Goal: Task Accomplishment & Management: Use online tool/utility

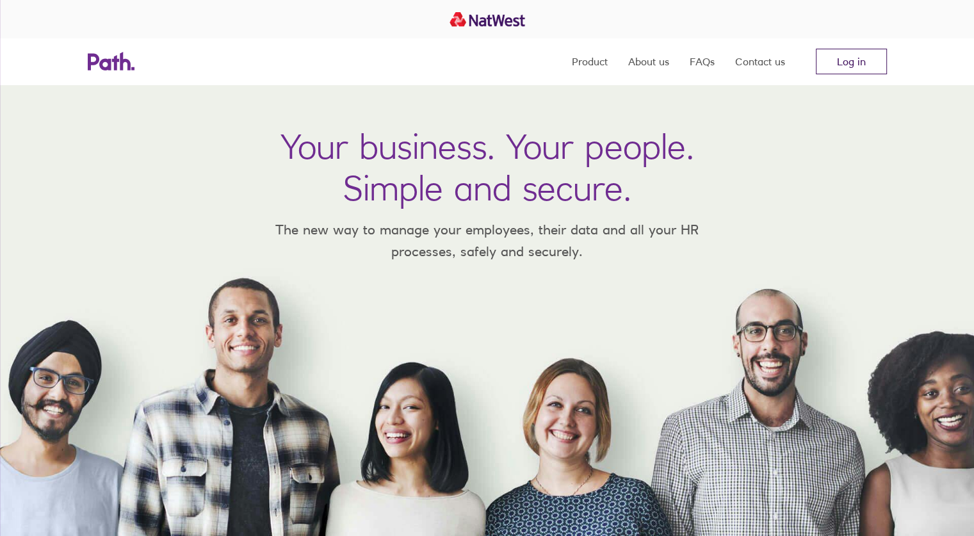
click at [837, 55] on link "Log in" at bounding box center [851, 62] width 71 height 26
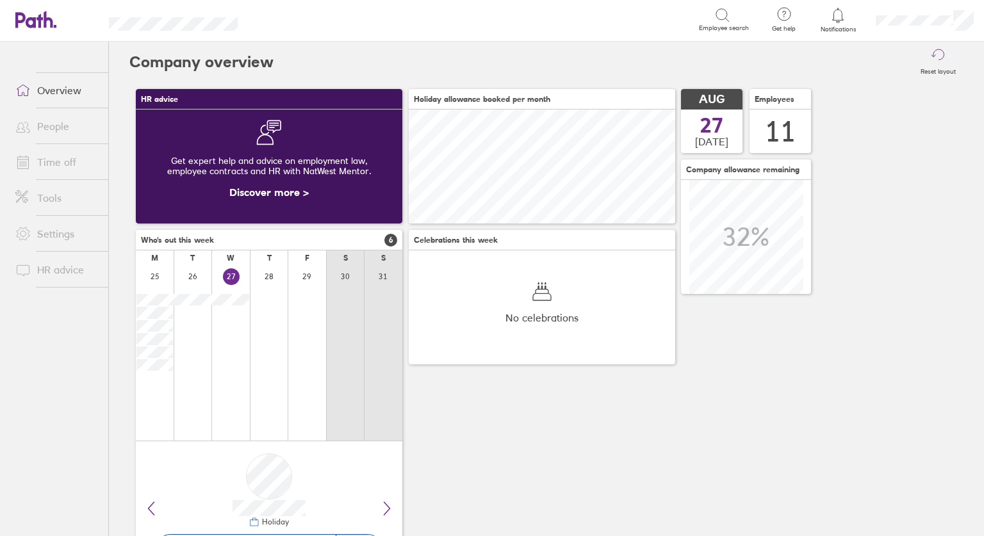
scroll to position [114, 267]
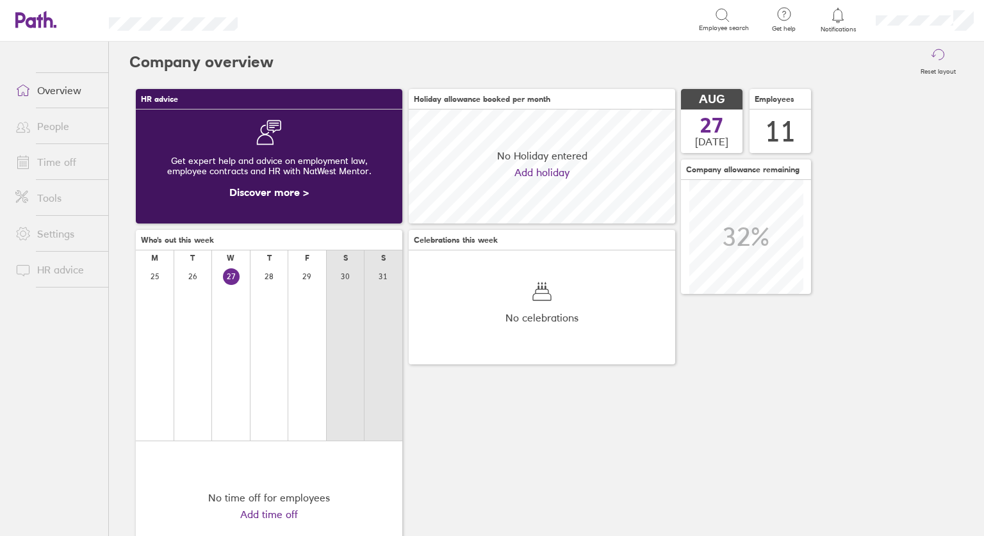
scroll to position [114, 267]
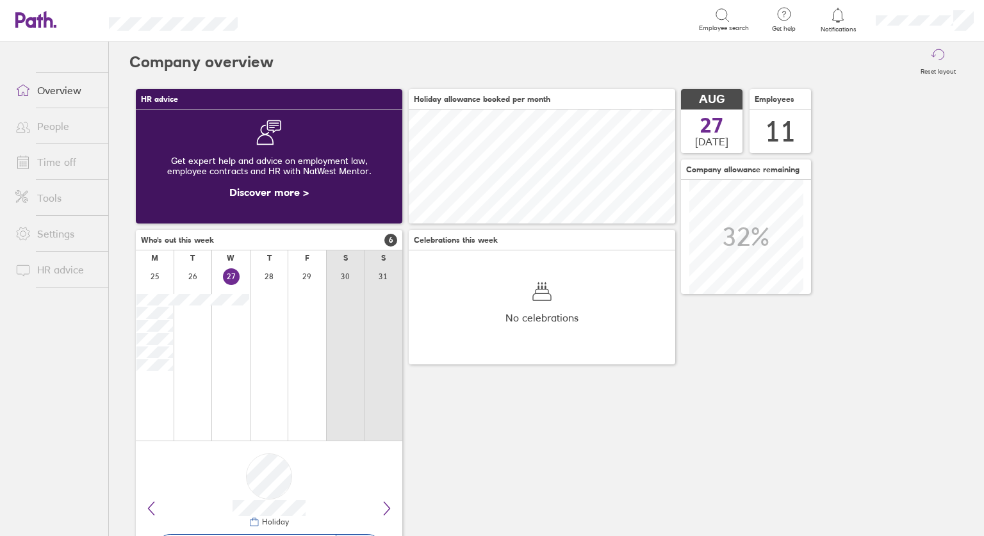
click at [45, 162] on link "Time off" at bounding box center [56, 162] width 103 height 26
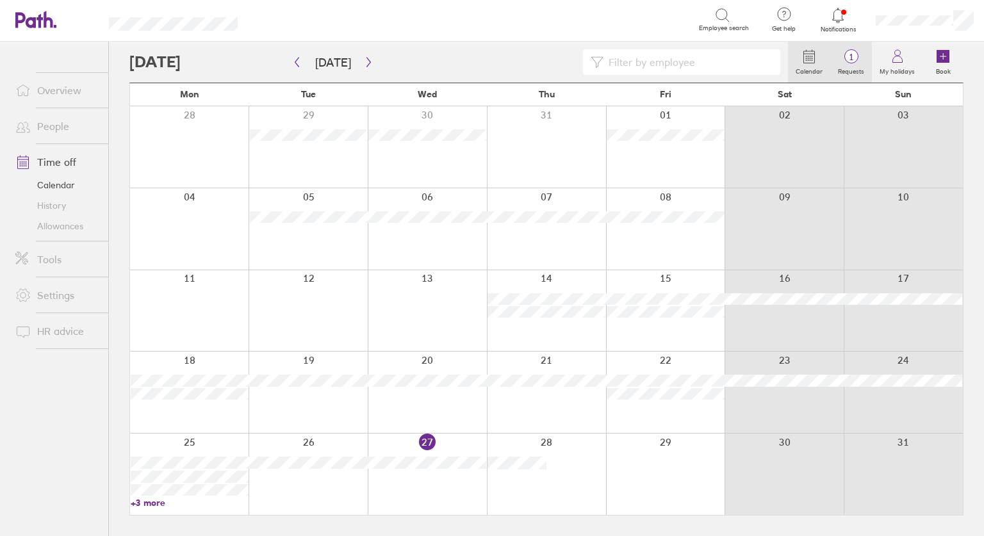
click at [847, 56] on span "1" at bounding box center [851, 57] width 42 height 10
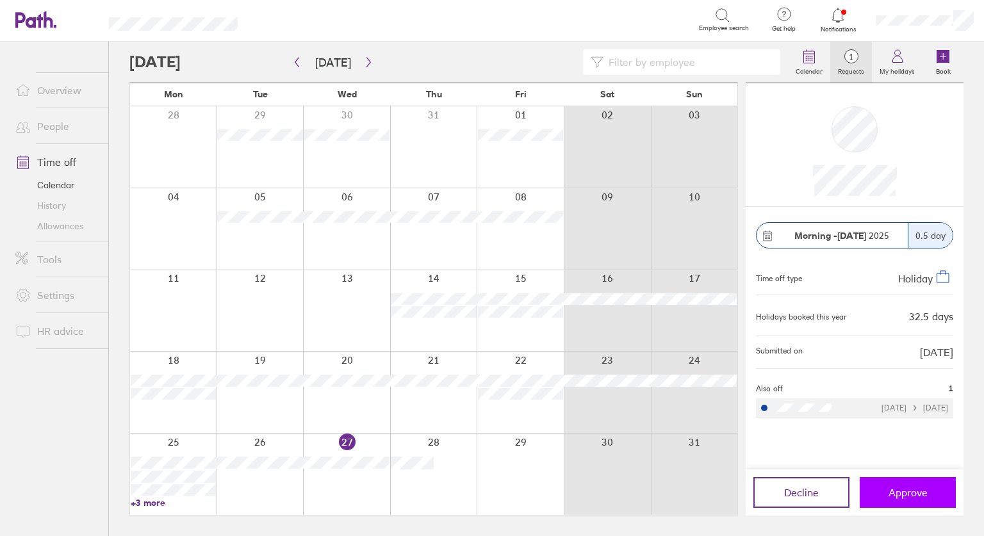
click at [903, 495] on span "Approve" at bounding box center [908, 493] width 39 height 12
click at [952, 64] on label "Book" at bounding box center [943, 70] width 30 height 12
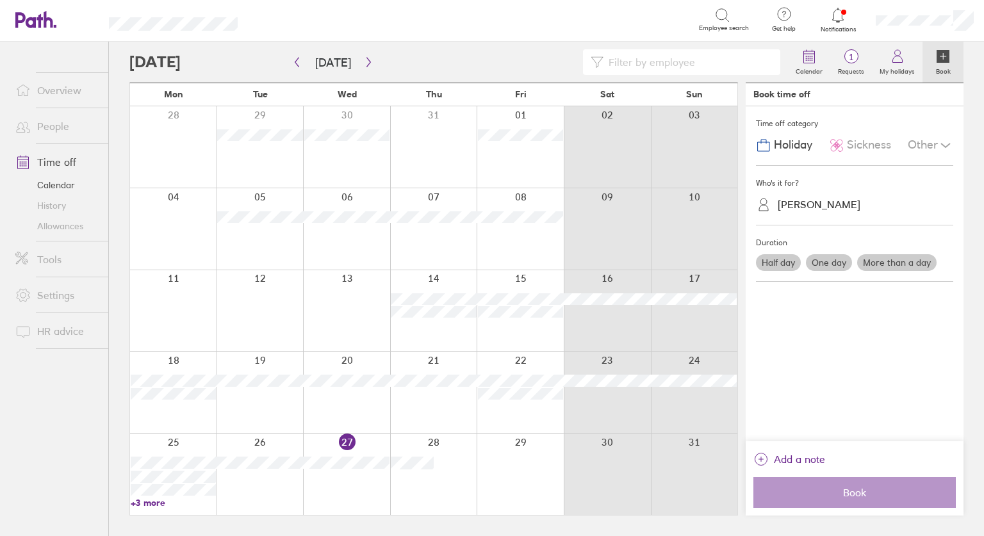
click at [937, 144] on div "Other" at bounding box center [930, 145] width 45 height 24
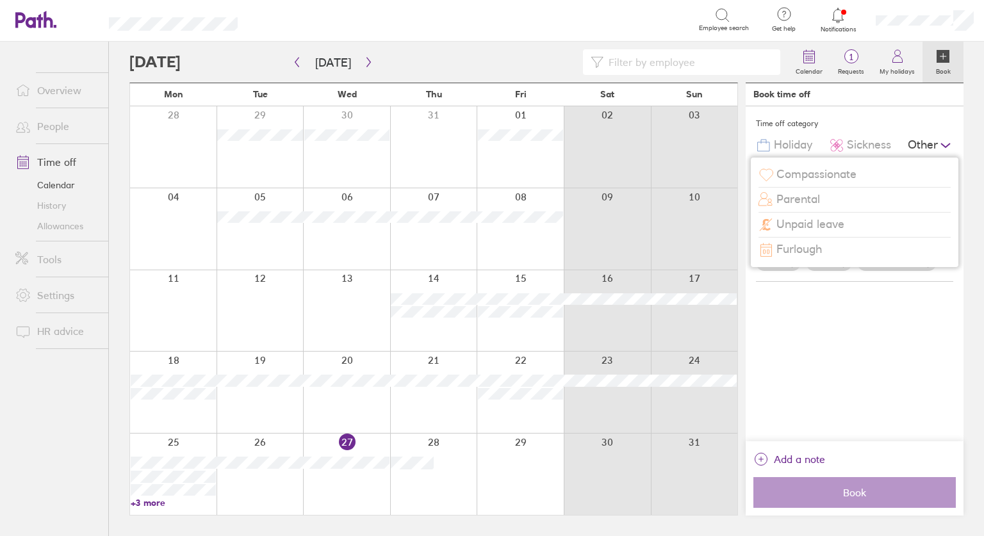
click at [793, 255] on span "Furlough" at bounding box center [799, 249] width 45 height 13
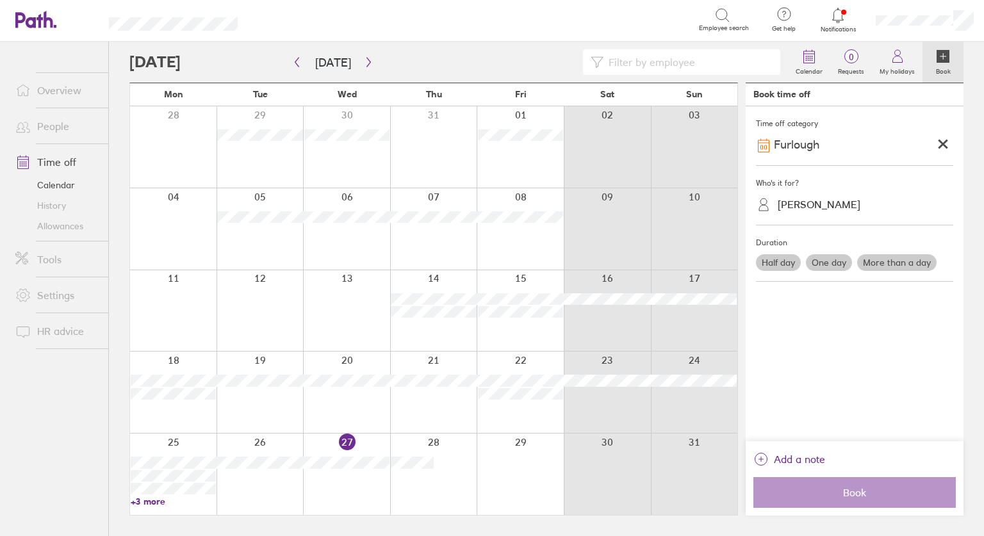
click at [941, 144] on icon at bounding box center [942, 144] width 7 height 7
click at [941, 144] on icon at bounding box center [945, 145] width 15 height 15
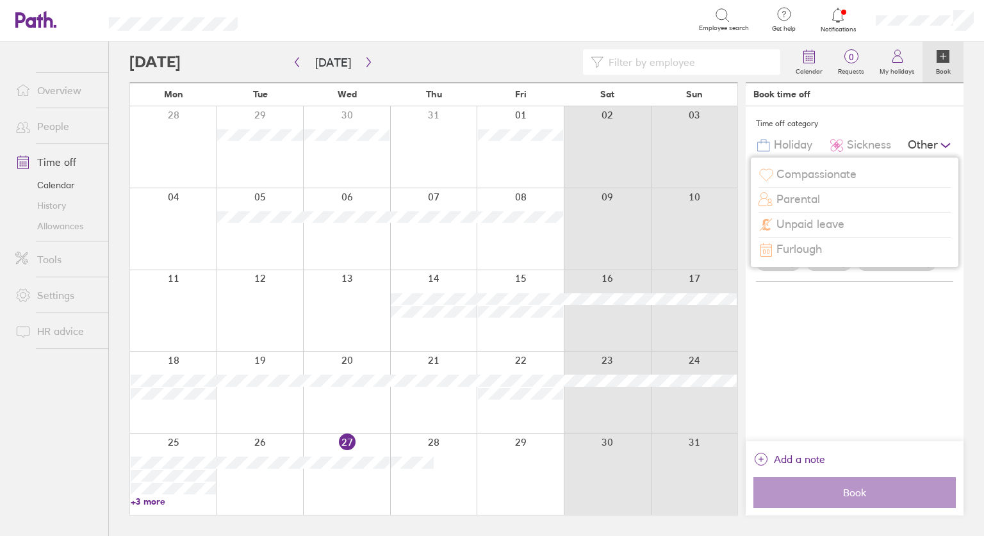
click at [791, 253] on span "Furlough" at bounding box center [799, 249] width 45 height 13
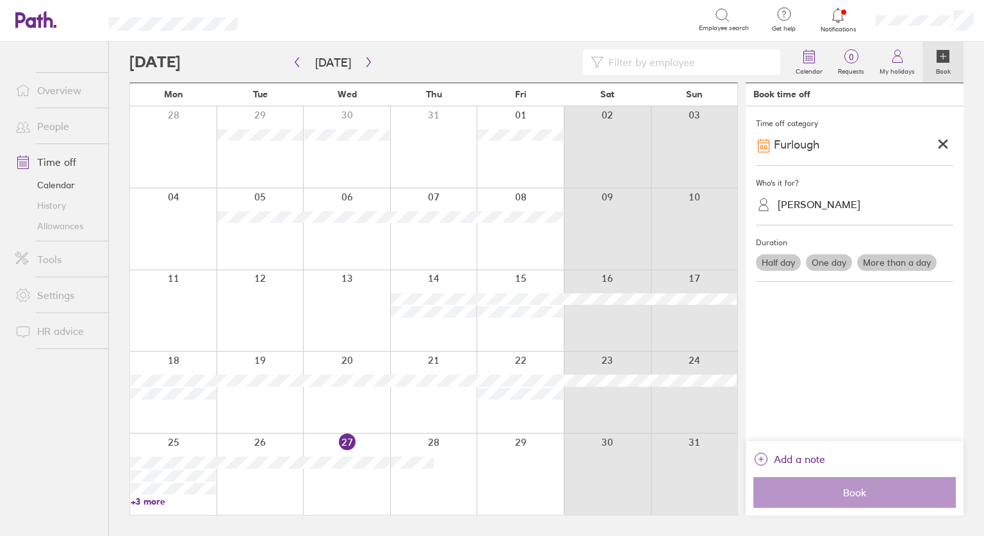
click at [830, 259] on label "One day" at bounding box center [829, 262] width 46 height 17
click at [0, 0] on input "One day" at bounding box center [0, 0] width 0 height 0
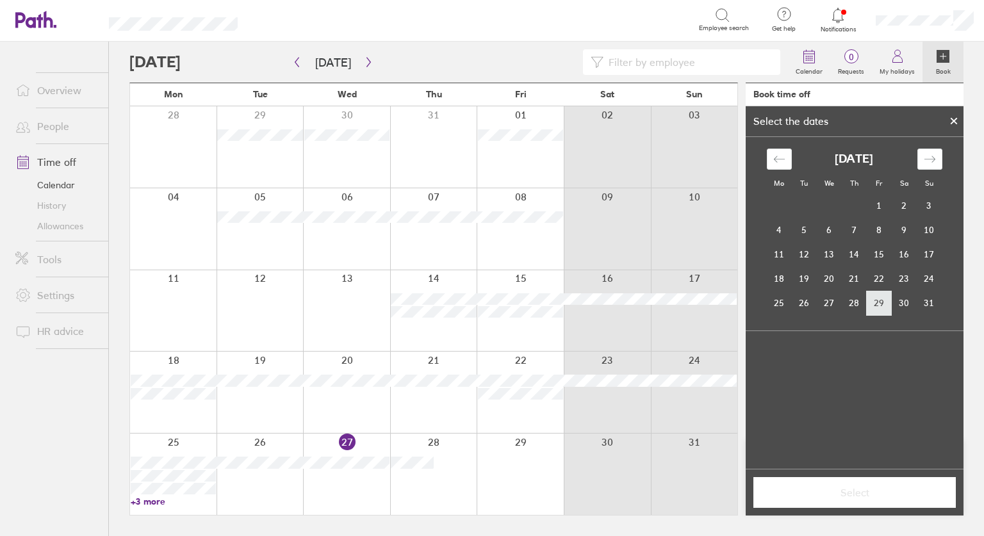
click at [875, 306] on td "29" at bounding box center [879, 303] width 25 height 24
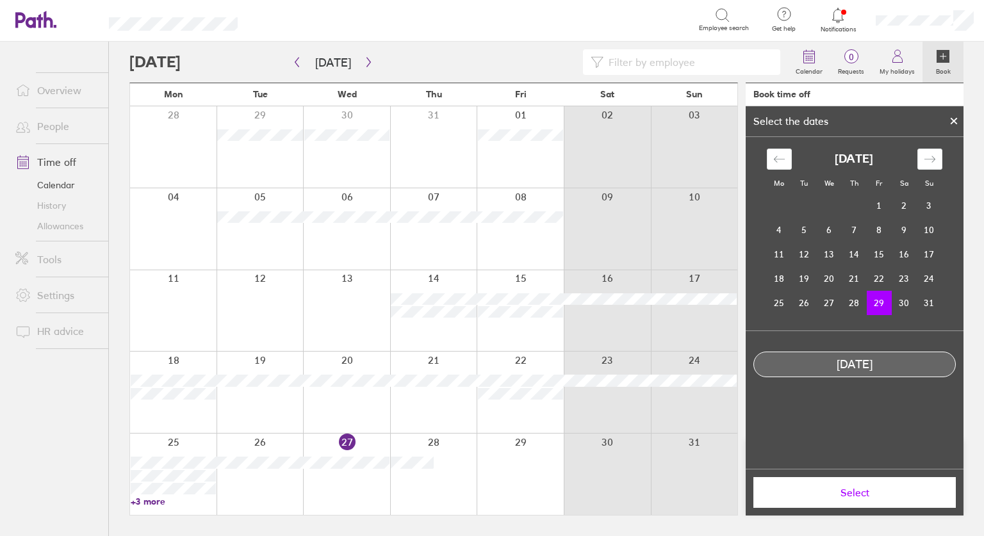
click at [844, 498] on span "Select" at bounding box center [854, 493] width 185 height 12
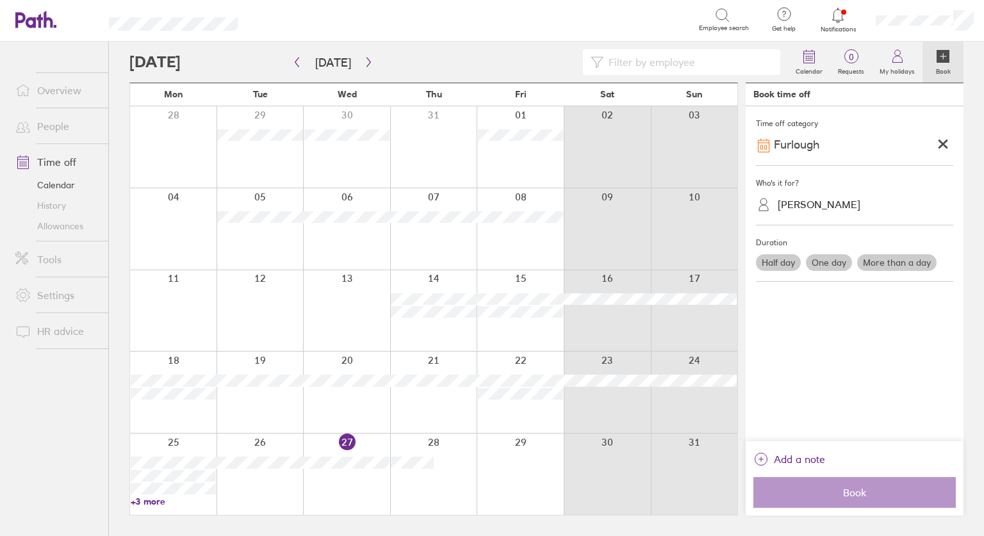
click at [830, 410] on div "Time off category Furlough Who's it for? Sophie Hawkes Duration Half day One da…" at bounding box center [855, 273] width 218 height 335
click at [828, 261] on label "One day" at bounding box center [829, 262] width 46 height 17
click at [0, 0] on input "One day" at bounding box center [0, 0] width 0 height 0
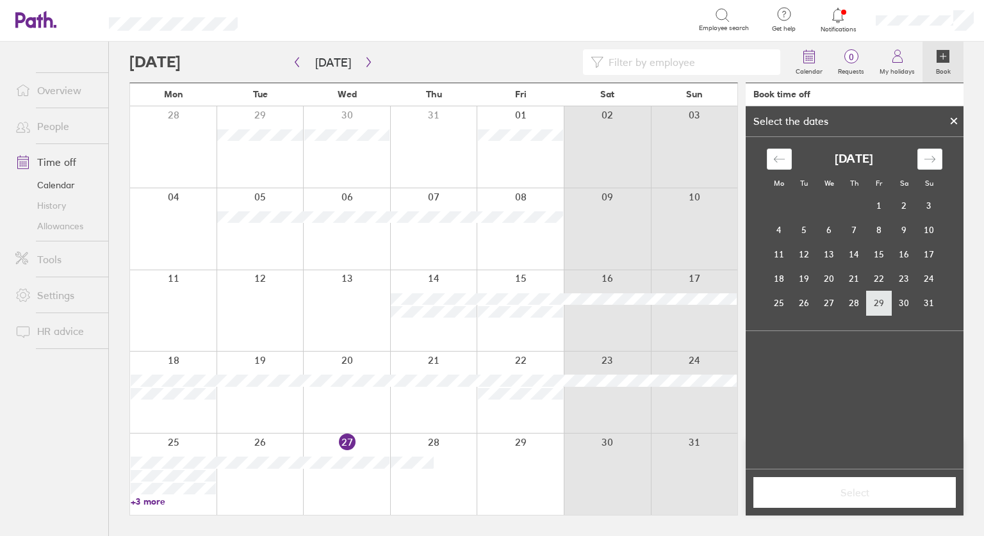
click at [878, 302] on td "29" at bounding box center [879, 303] width 25 height 24
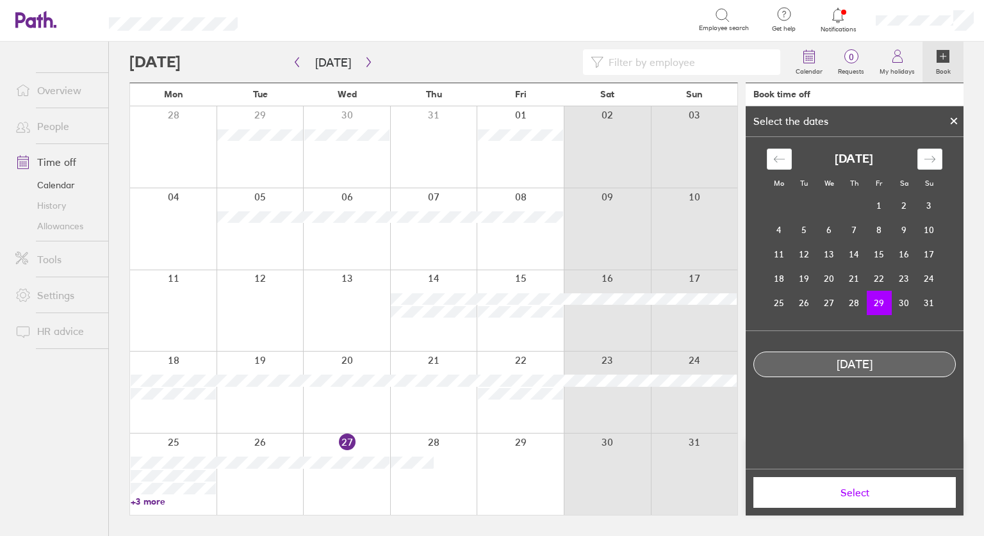
click at [852, 495] on span "Select" at bounding box center [854, 493] width 185 height 12
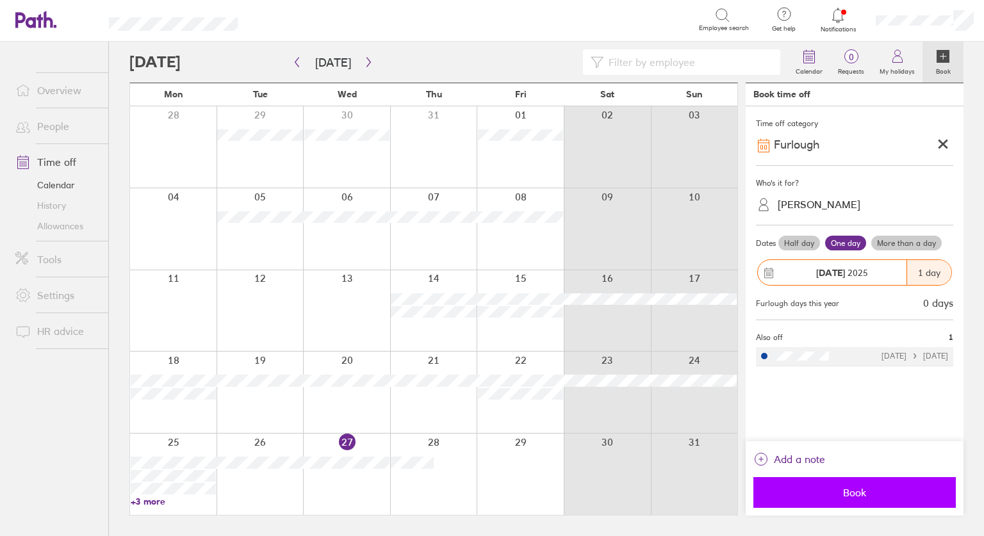
click at [844, 493] on span "Book" at bounding box center [854, 493] width 185 height 12
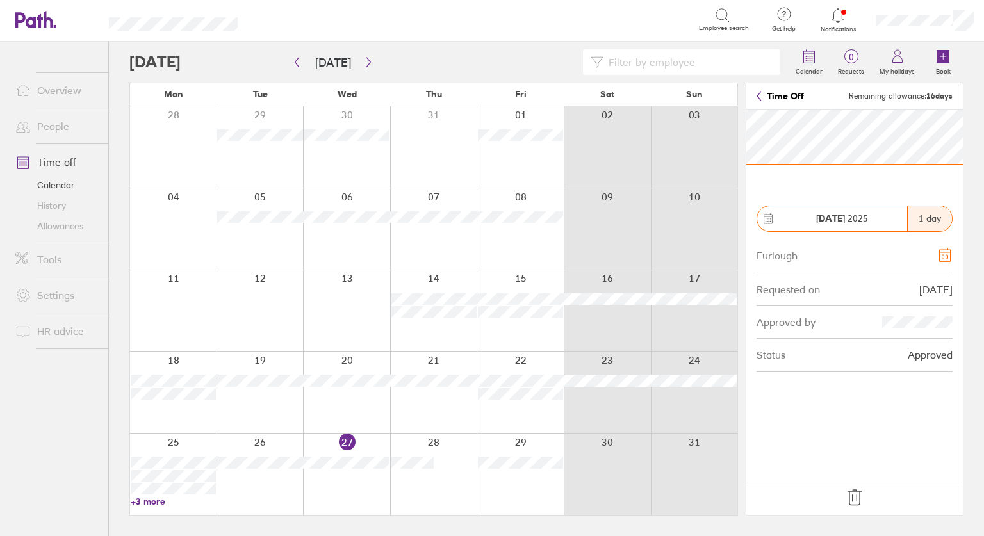
click at [53, 129] on link "People" at bounding box center [56, 126] width 103 height 26
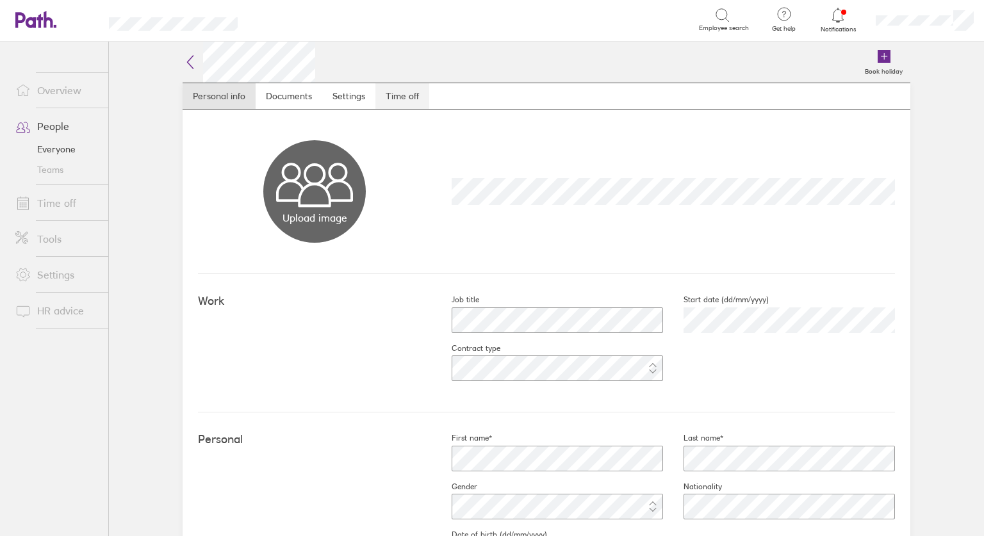
click at [398, 94] on link "Time off" at bounding box center [402, 96] width 54 height 26
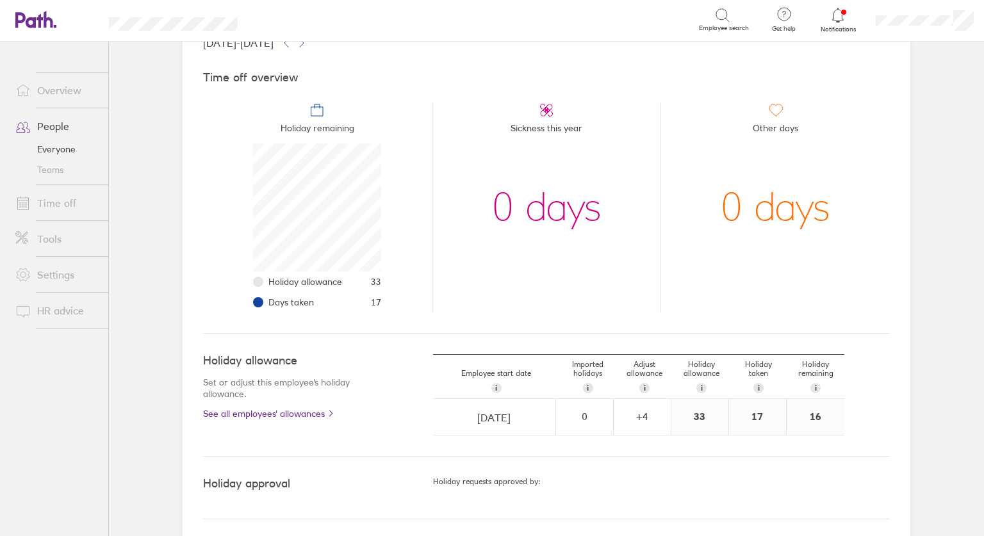
scroll to position [97, 0]
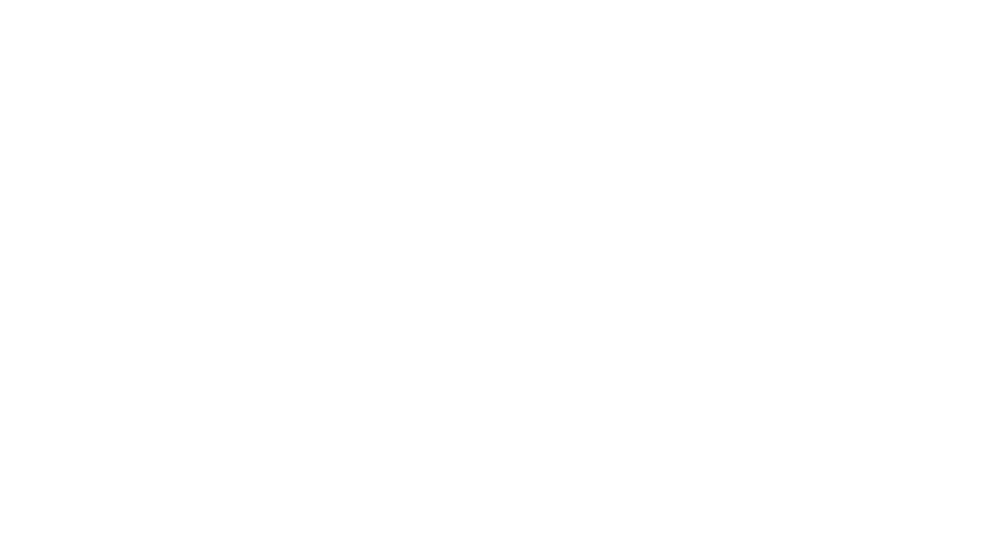
click at [379, 70] on div at bounding box center [492, 268] width 984 height 536
drag, startPoint x: 395, startPoint y: 256, endPoint x: 579, endPoint y: 325, distance: 196.2
click at [555, 322] on div at bounding box center [492, 268] width 984 height 536
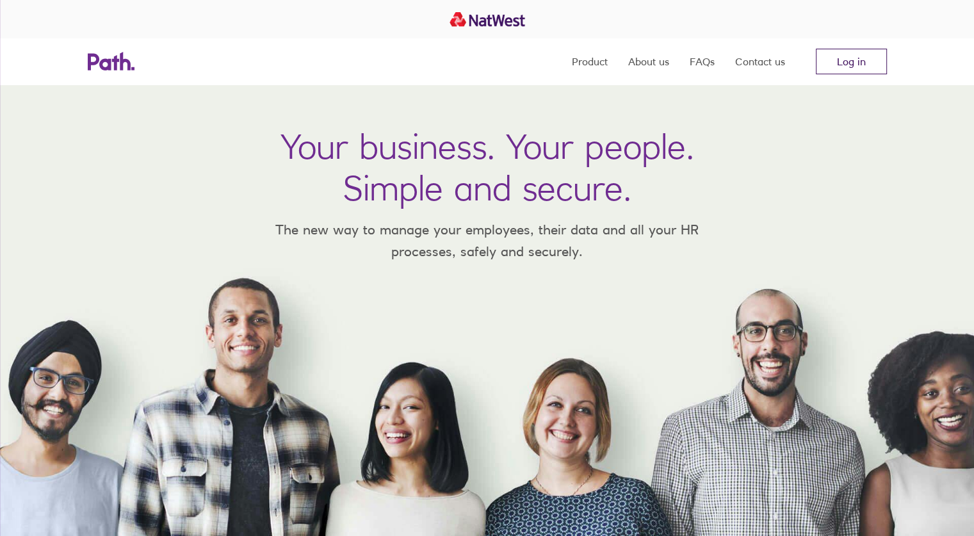
click at [844, 69] on link "Log in" at bounding box center [851, 62] width 71 height 26
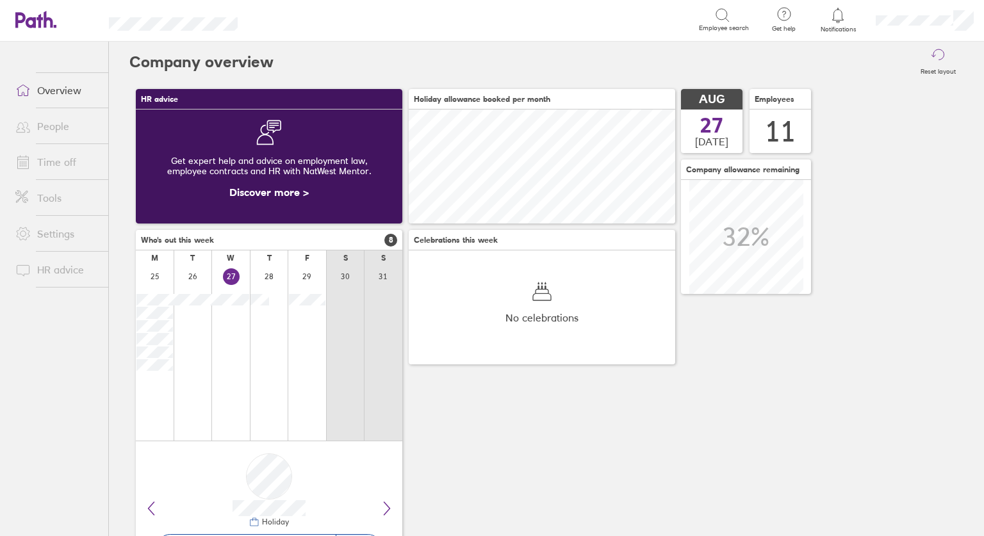
scroll to position [114, 267]
click at [49, 165] on link "Time off" at bounding box center [56, 162] width 103 height 26
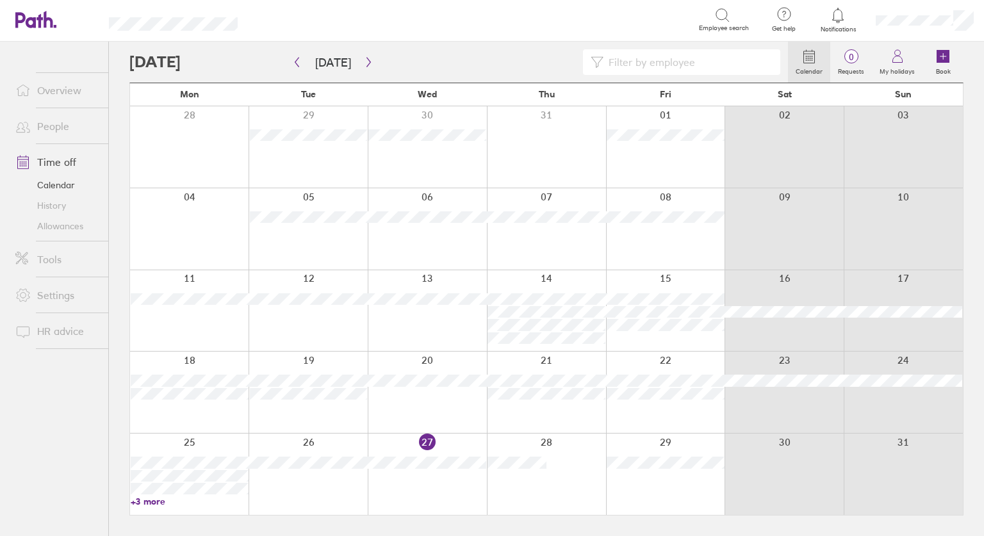
click at [67, 125] on link "People" at bounding box center [56, 126] width 103 height 26
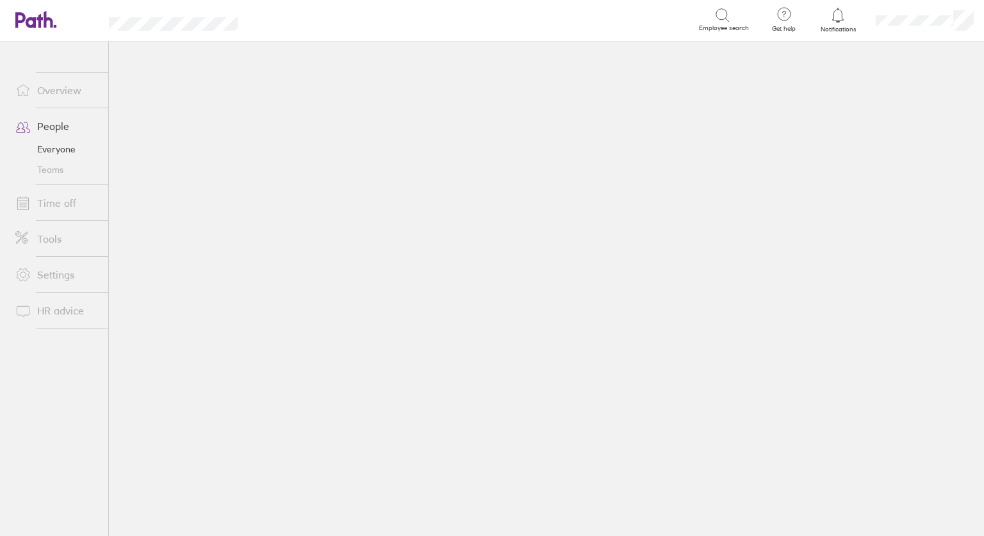
click at [45, 127] on link "People" at bounding box center [56, 126] width 103 height 26
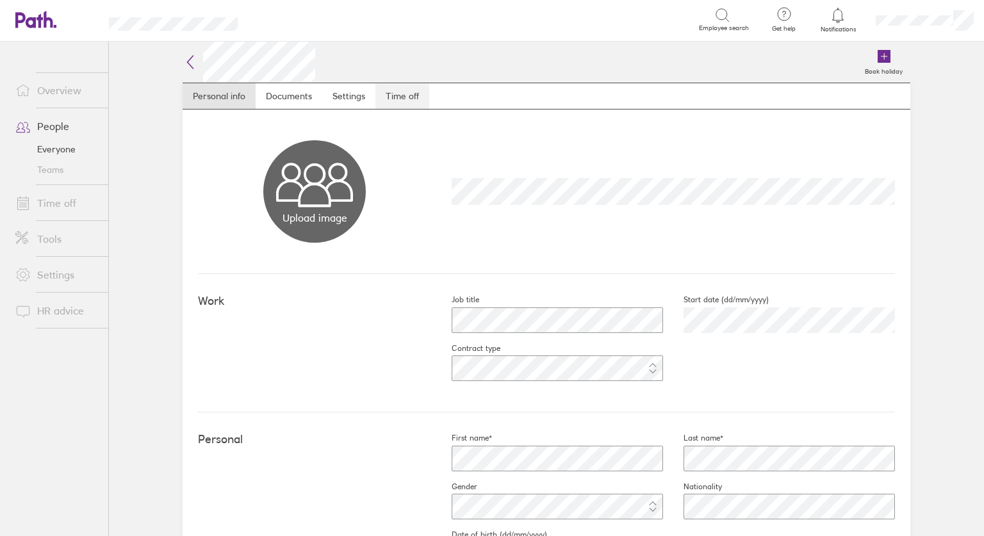
click at [407, 99] on link "Time off" at bounding box center [402, 96] width 54 height 26
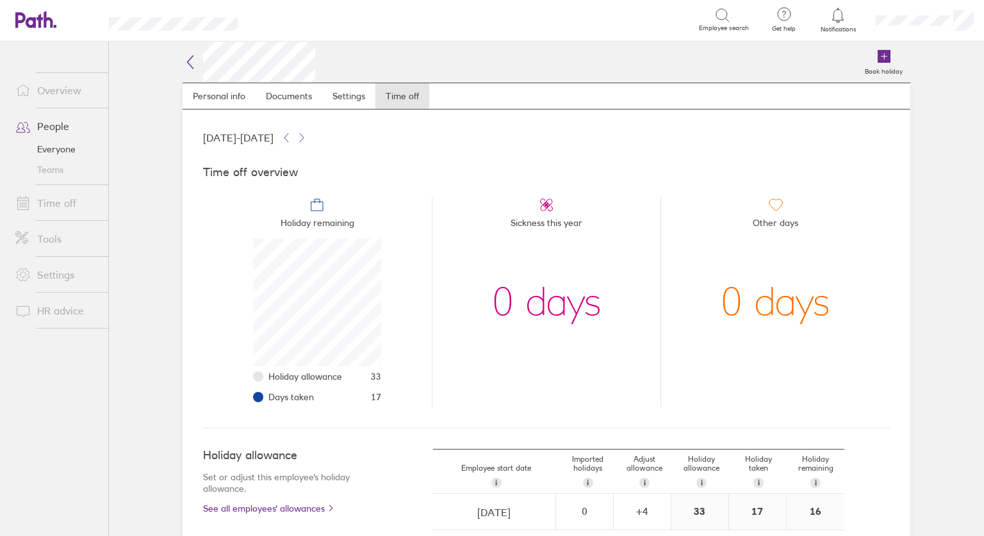
click at [750, 313] on div "0 days" at bounding box center [776, 302] width 110 height 128
click at [338, 98] on link "Settings" at bounding box center [348, 96] width 53 height 26
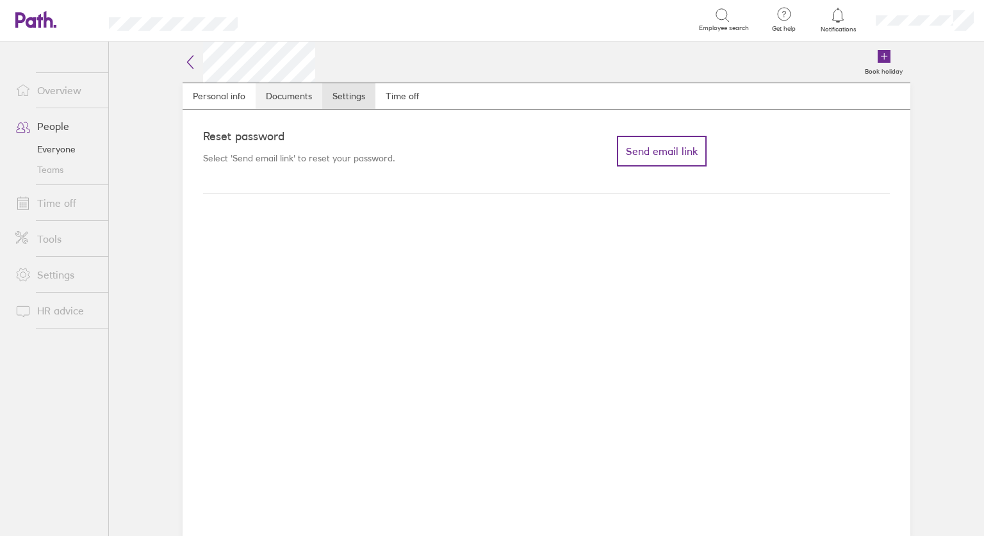
click at [292, 94] on link "Documents" at bounding box center [289, 96] width 67 height 26
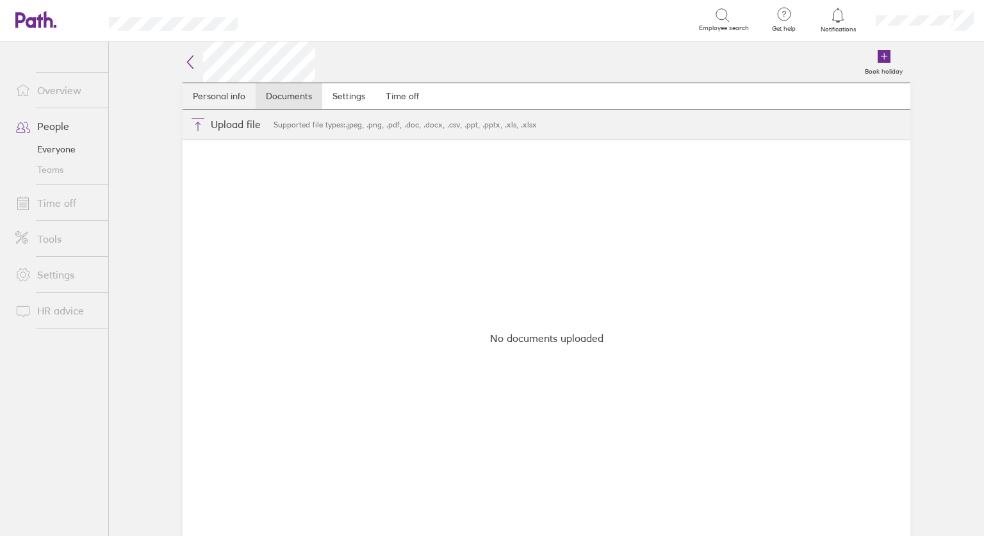
click at [217, 94] on link "Personal info" at bounding box center [219, 96] width 73 height 26
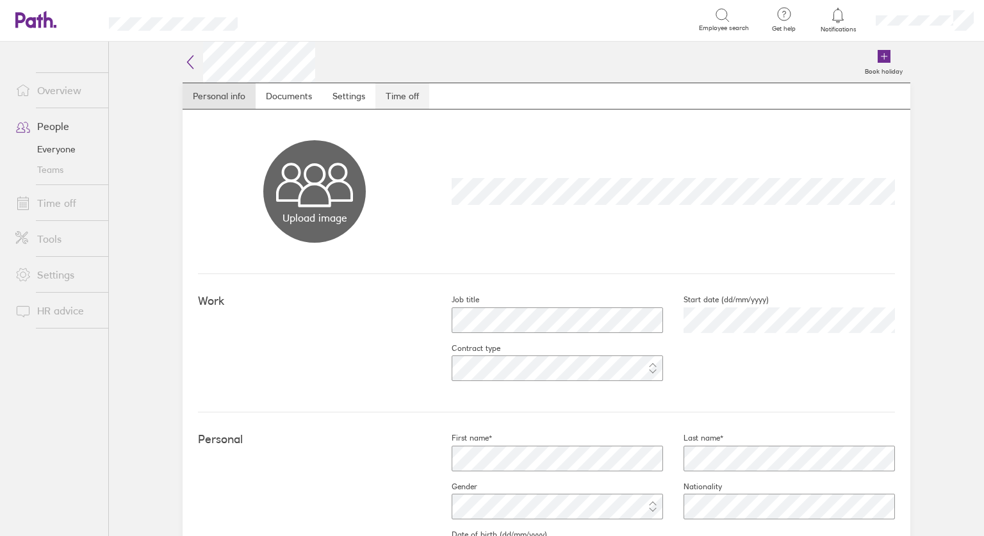
click at [415, 99] on link "Time off" at bounding box center [402, 96] width 54 height 26
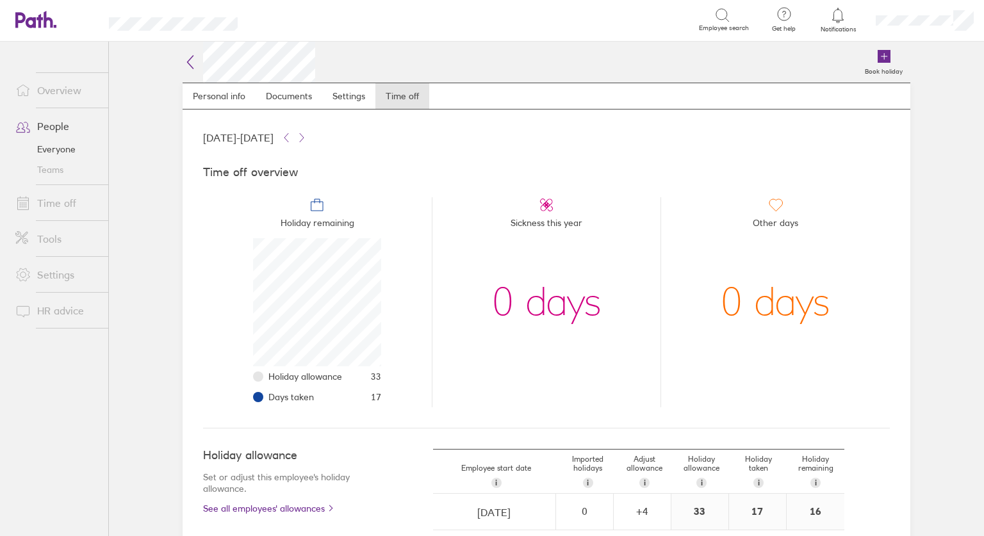
click at [70, 201] on link "Time off" at bounding box center [56, 203] width 103 height 26
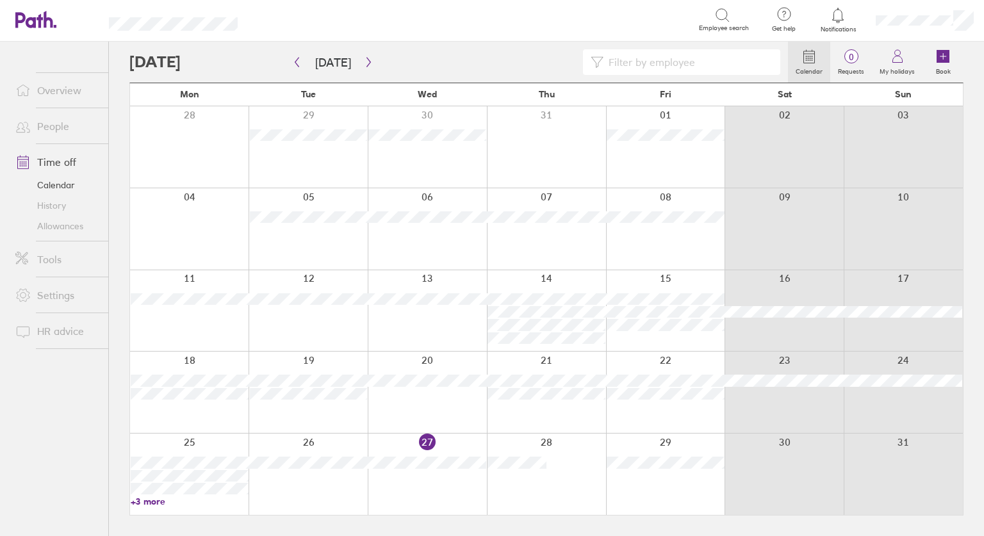
click at [841, 16] on icon at bounding box center [837, 15] width 15 height 15
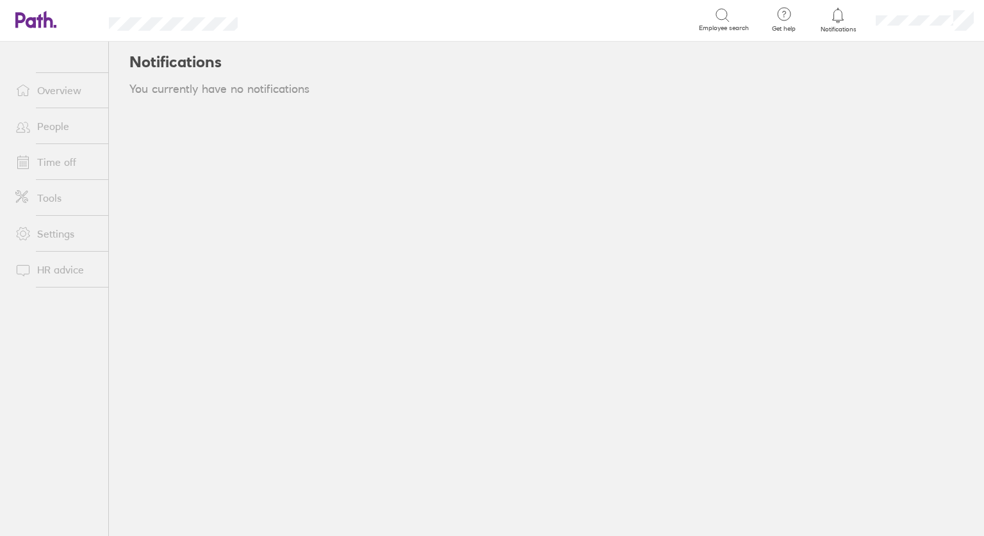
click at [785, 22] on div "Get help FAQs Contact us" at bounding box center [784, 21] width 54 height 42
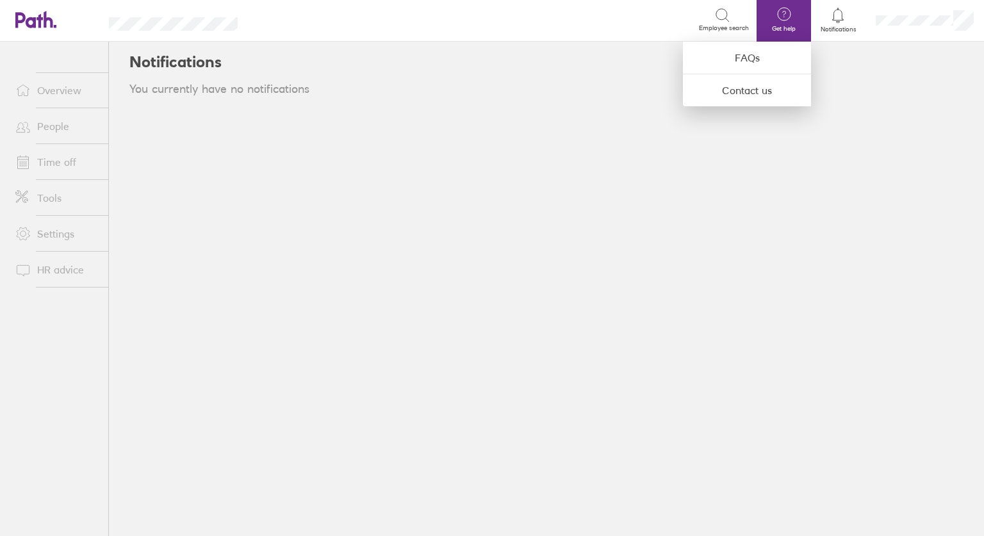
click at [761, 61] on link "FAQs" at bounding box center [747, 58] width 128 height 33
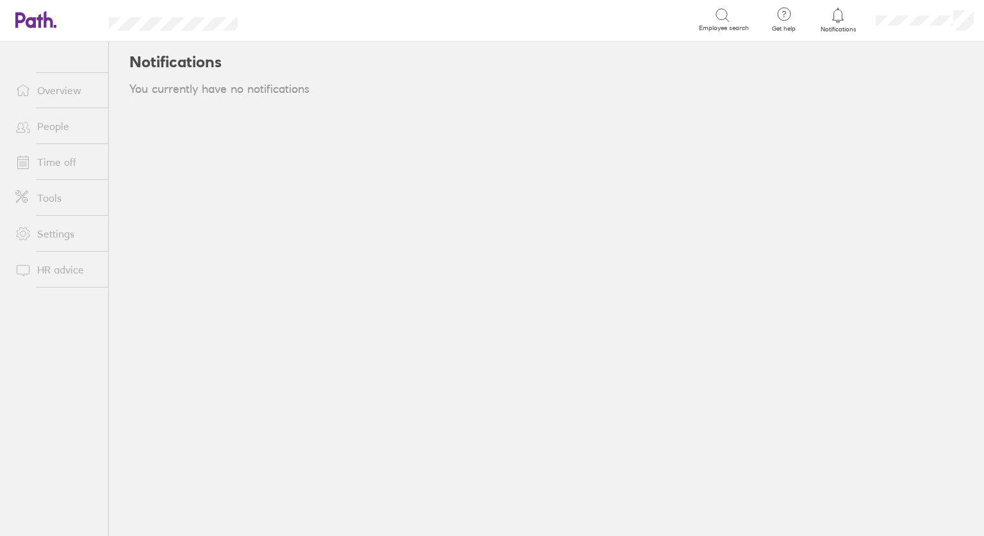
click at [831, 22] on icon at bounding box center [837, 15] width 15 height 15
click at [44, 233] on link "Settings" at bounding box center [56, 234] width 103 height 26
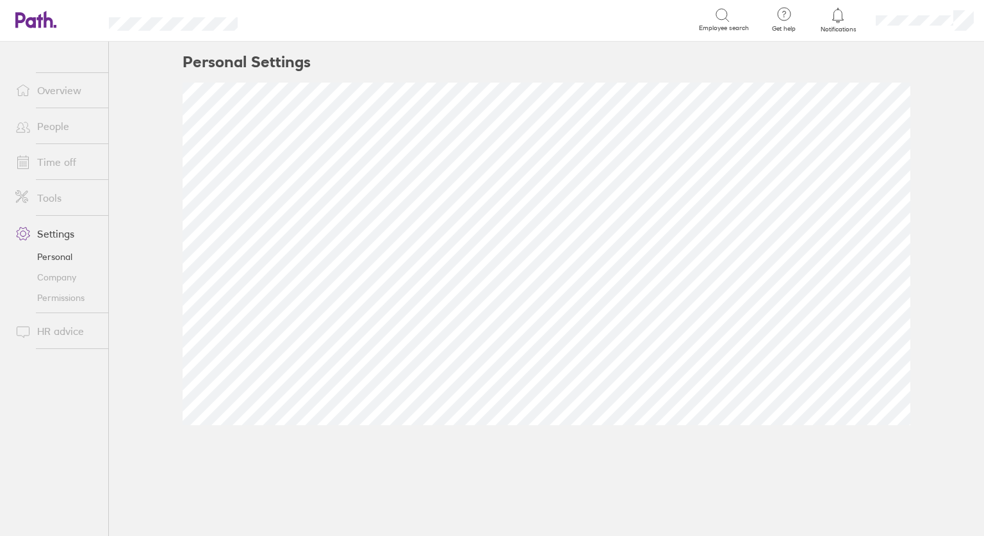
click at [846, 28] on span "Notifications" at bounding box center [839, 30] width 42 height 8
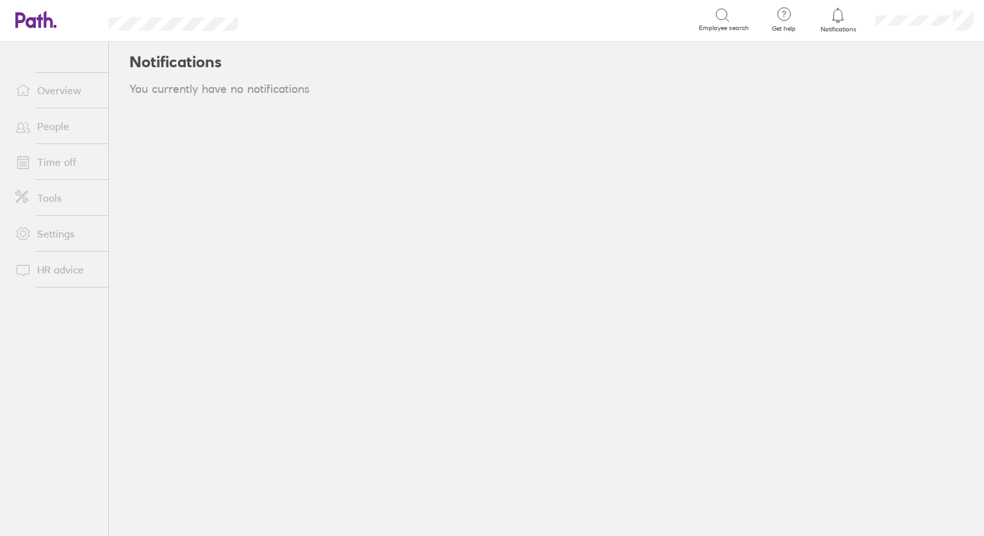
drag, startPoint x: 846, startPoint y: 28, endPoint x: 62, endPoint y: 93, distance: 786.9
click at [62, 93] on link "Overview" at bounding box center [56, 91] width 103 height 26
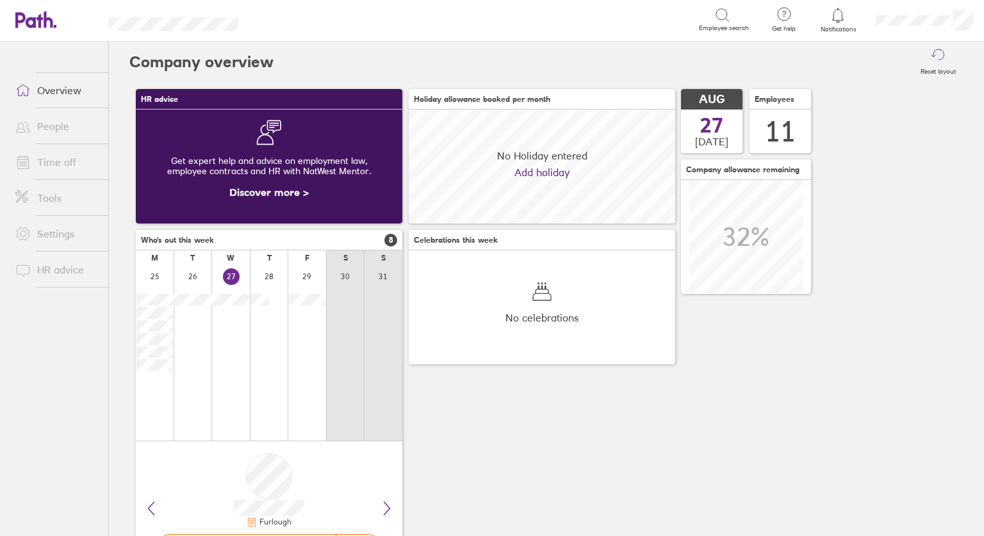
scroll to position [114, 267]
click at [65, 197] on link "Tools" at bounding box center [56, 198] width 103 height 26
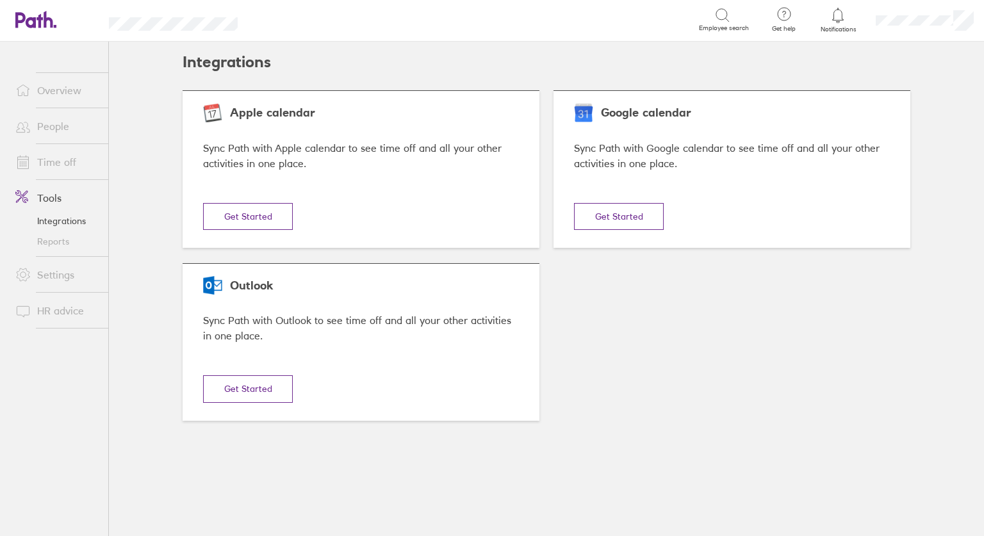
click at [671, 175] on div "Google calendar Sync Path with Google calendar to see time off and all your oth…" at bounding box center [732, 169] width 357 height 158
click at [293, 215] on button "Get Started" at bounding box center [248, 216] width 90 height 27
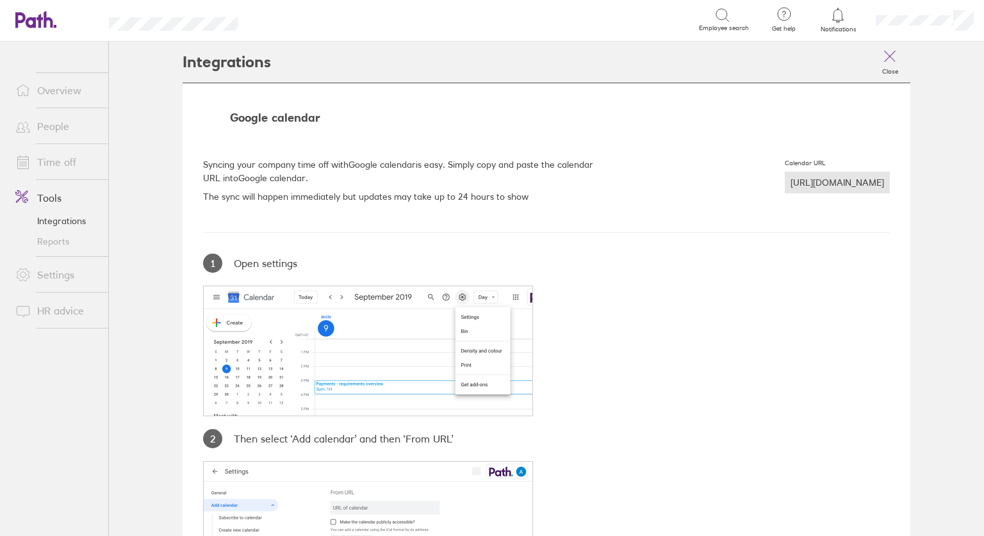
click at [65, 242] on link "Reports" at bounding box center [56, 241] width 103 height 21
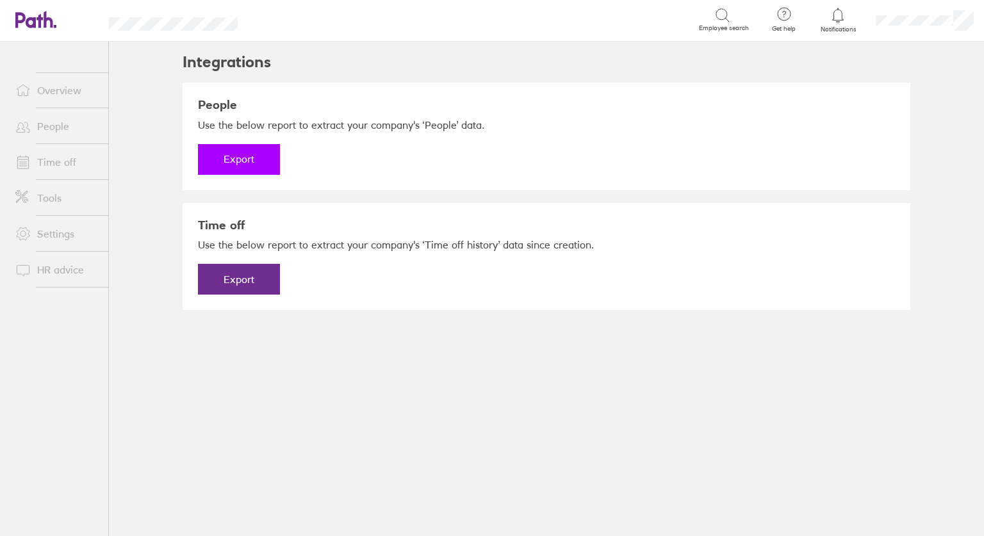
click at [221, 151] on button "Export" at bounding box center [239, 159] width 82 height 31
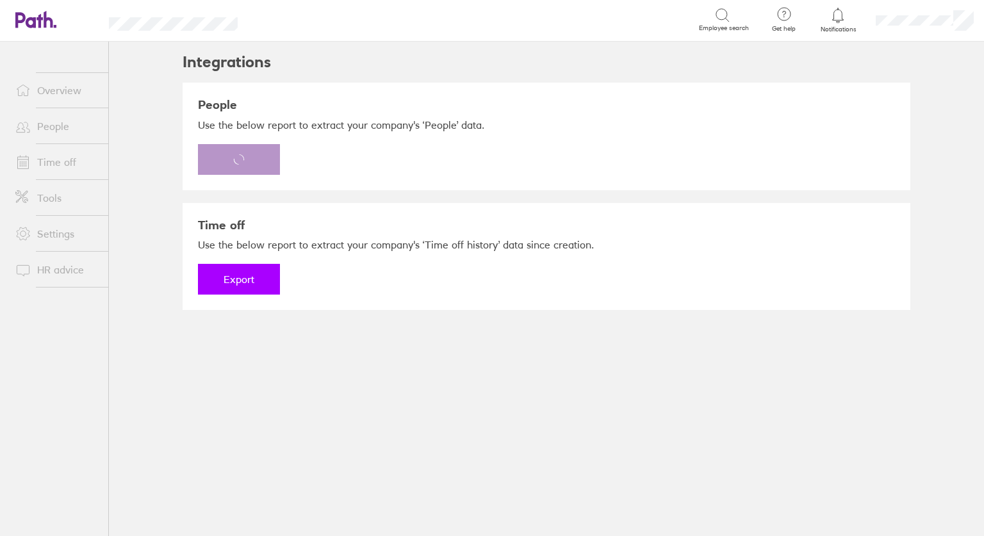
click at [241, 284] on button "Export" at bounding box center [239, 279] width 82 height 31
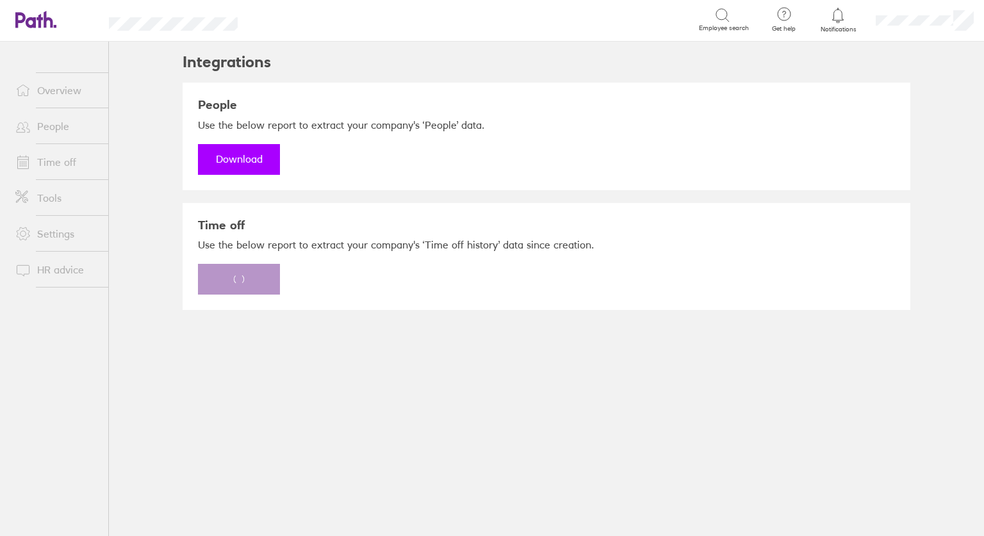
click at [260, 156] on link "Download" at bounding box center [239, 159] width 82 height 31
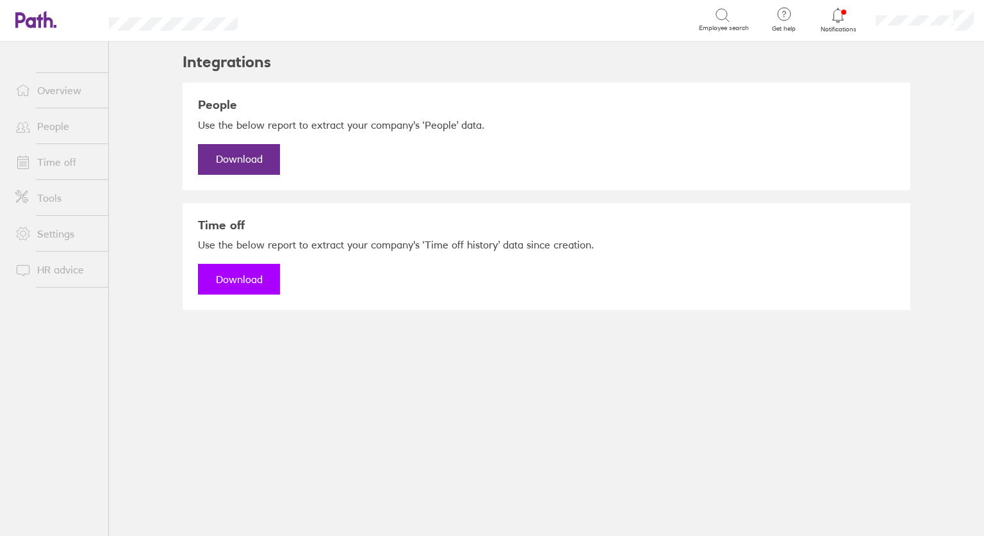
click at [233, 276] on link "Download" at bounding box center [239, 279] width 82 height 31
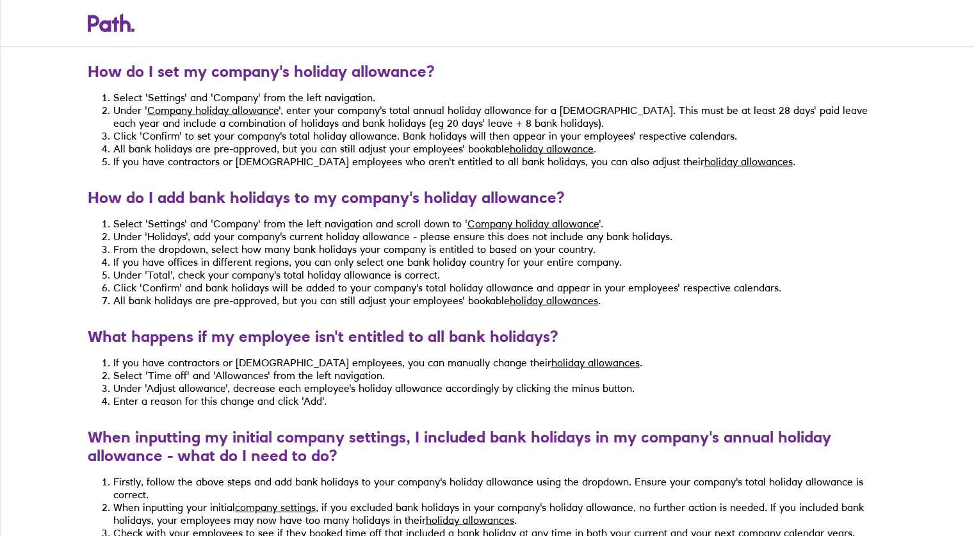
scroll to position [3426, 0]
